Goal: Check status: Check status

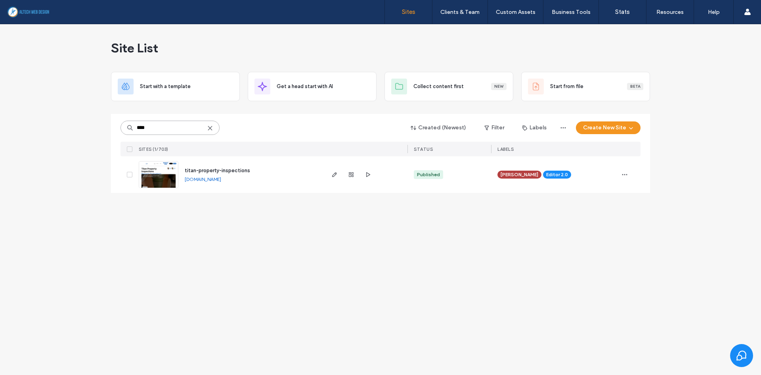
click at [216, 129] on input "****" at bounding box center [170, 128] width 99 height 14
click at [212, 129] on icon at bounding box center [210, 128] width 6 height 6
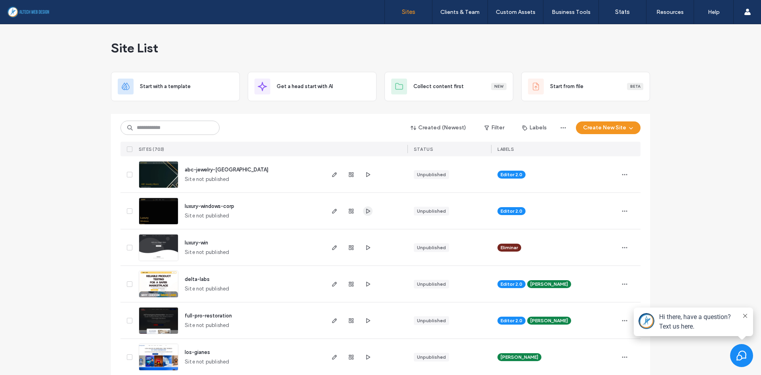
click at [366, 210] on icon "button" at bounding box center [368, 211] width 6 height 6
